Goal: Complete application form

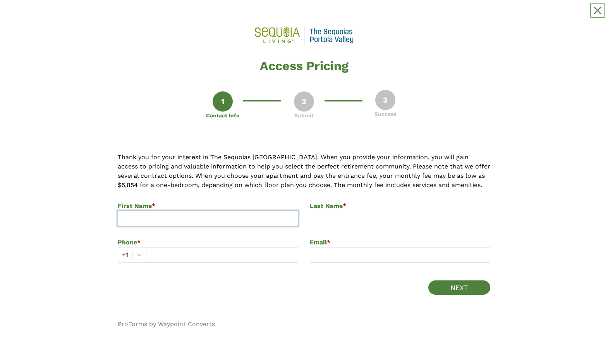
click at [287, 15] on input at bounding box center [208, 219] width 181 height 16
type input "Austin"
type input "[PERSON_NAME]"
click at [179, 15] on input "text" at bounding box center [222, 255] width 152 height 16
type input "4083863264"
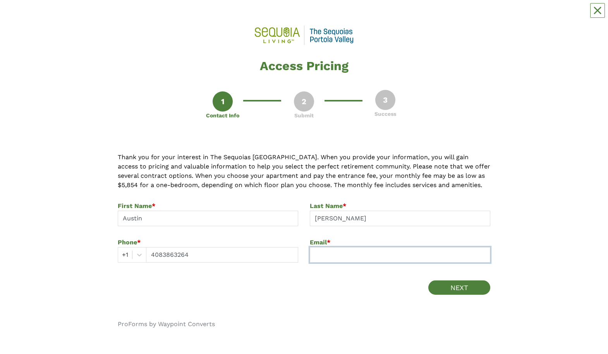
paste input "[EMAIL_ADDRESS][DOMAIN_NAME]"
type input "[EMAIL_ADDRESS][DOMAIN_NAME]"
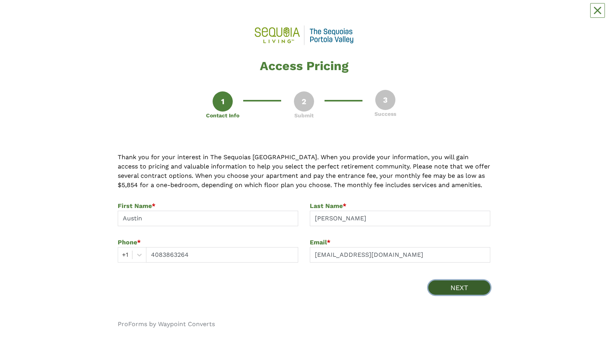
click at [441, 15] on button "NEXT" at bounding box center [460, 288] width 62 height 14
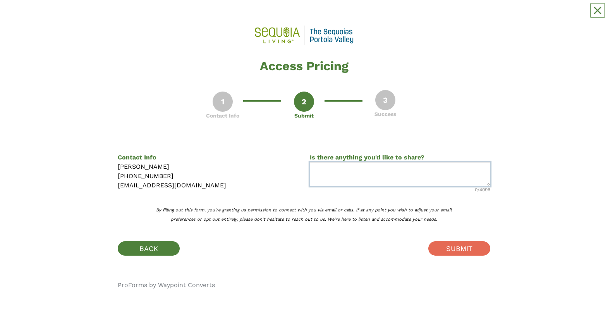
click at [329, 15] on textarea at bounding box center [400, 174] width 181 height 24
type textarea "Researching for parents"
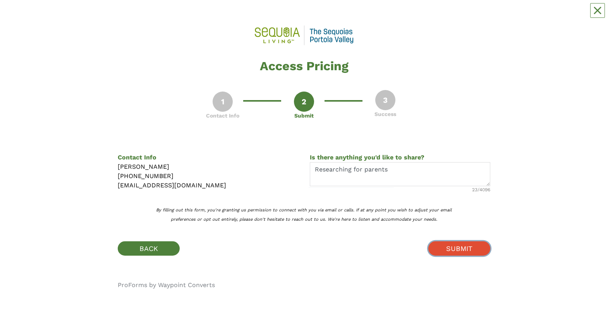
click at [446, 15] on button "SUBMIT" at bounding box center [460, 248] width 62 height 14
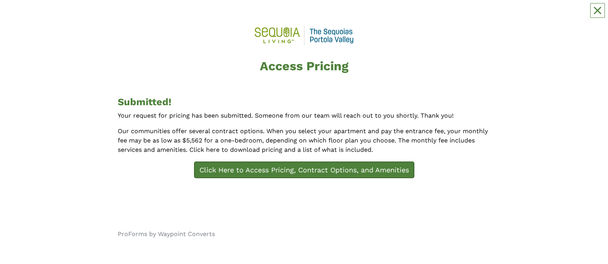
click at [305, 15] on link "Click Here to Access Pricing, Contract Options, and Amenities" at bounding box center [304, 169] width 221 height 17
click at [172, 15] on div "Access Pricing Submitted! Your request for pricing has been submitted. Someone …" at bounding box center [304, 132] width 373 height 248
